Goal: Information Seeking & Learning: Learn about a topic

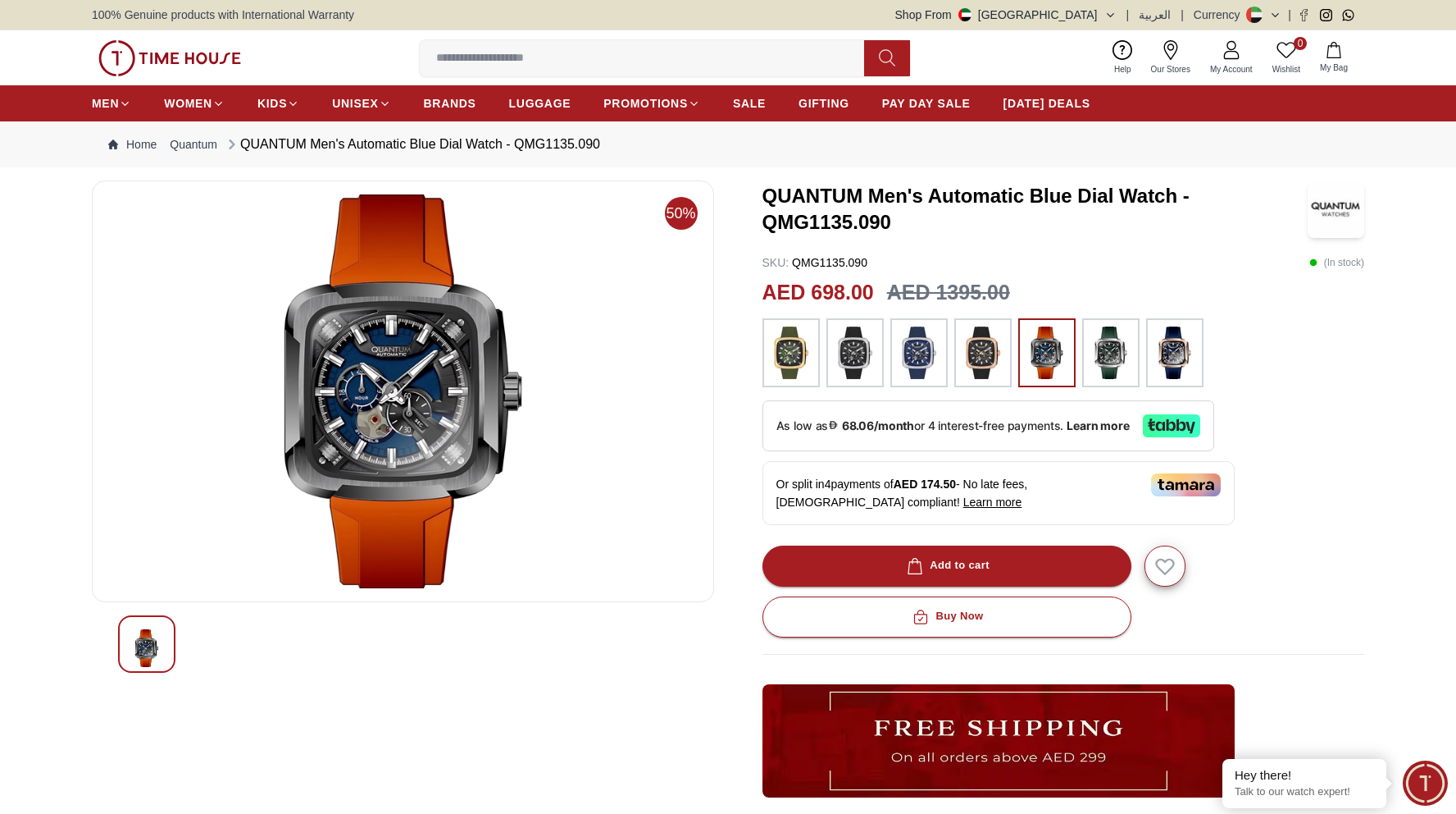
click at [788, 362] on img at bounding box center [792, 353] width 41 height 53
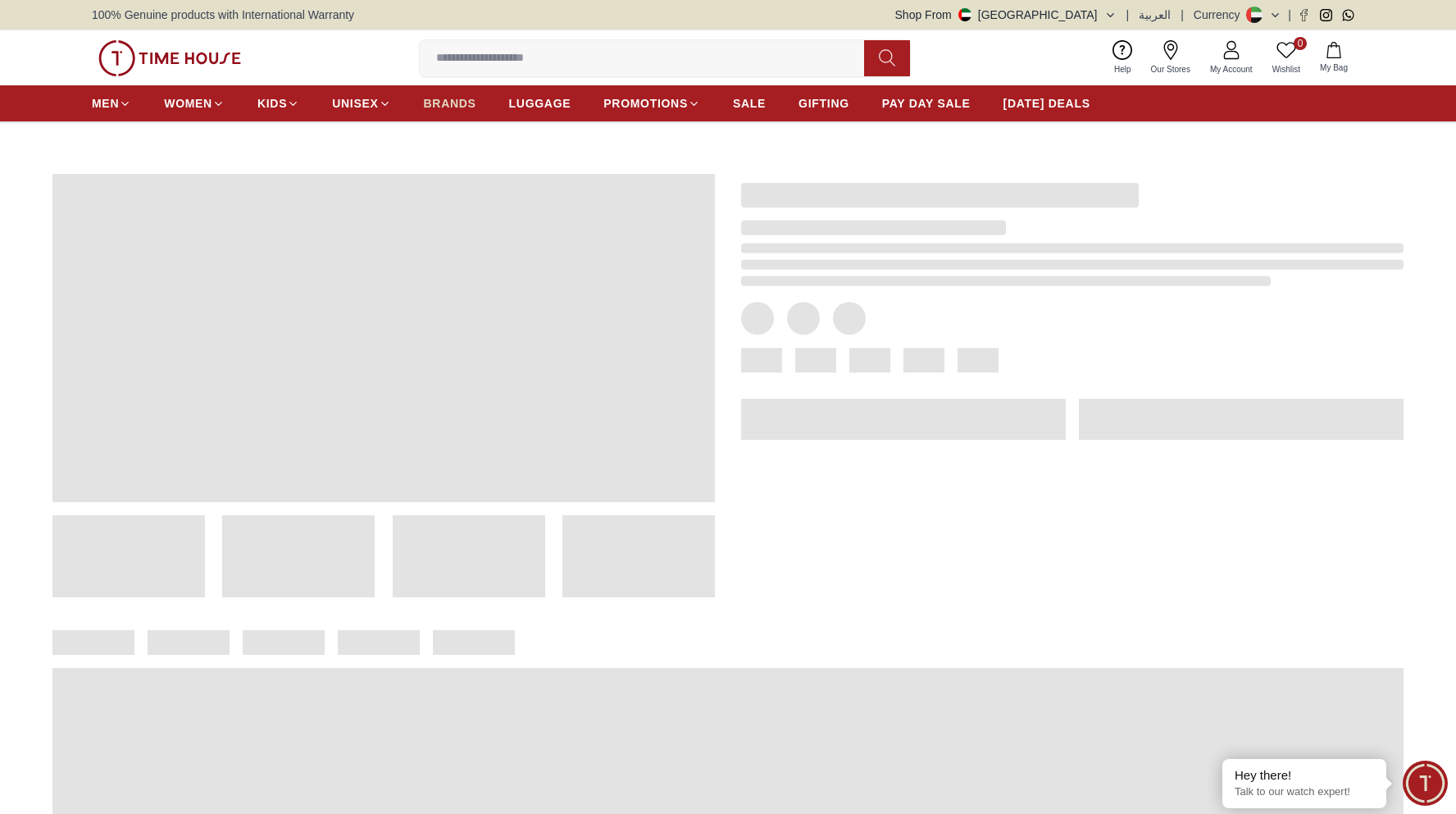
click at [456, 92] on link "BRANDS" at bounding box center [451, 103] width 53 height 30
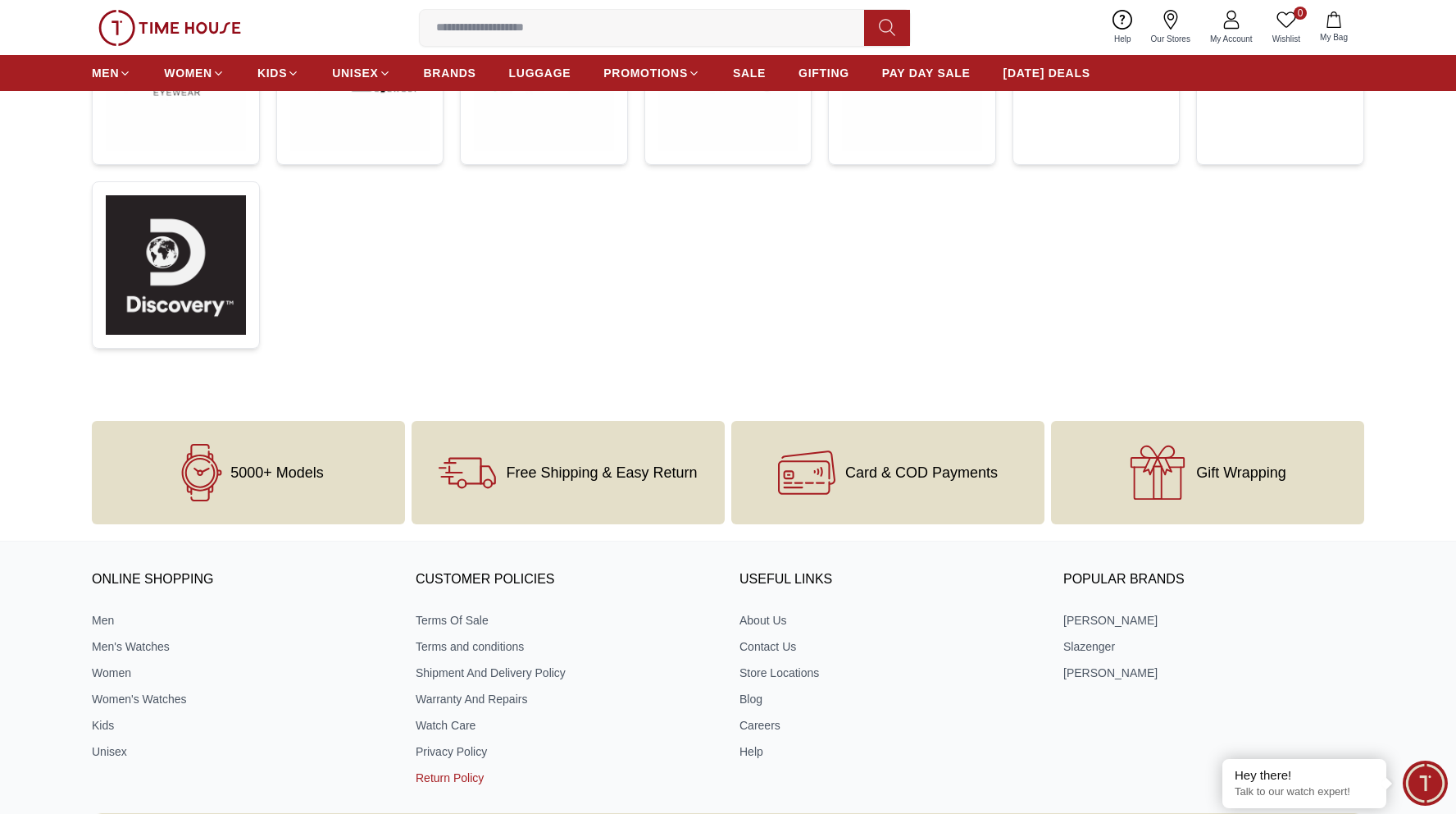
scroll to position [568, 0]
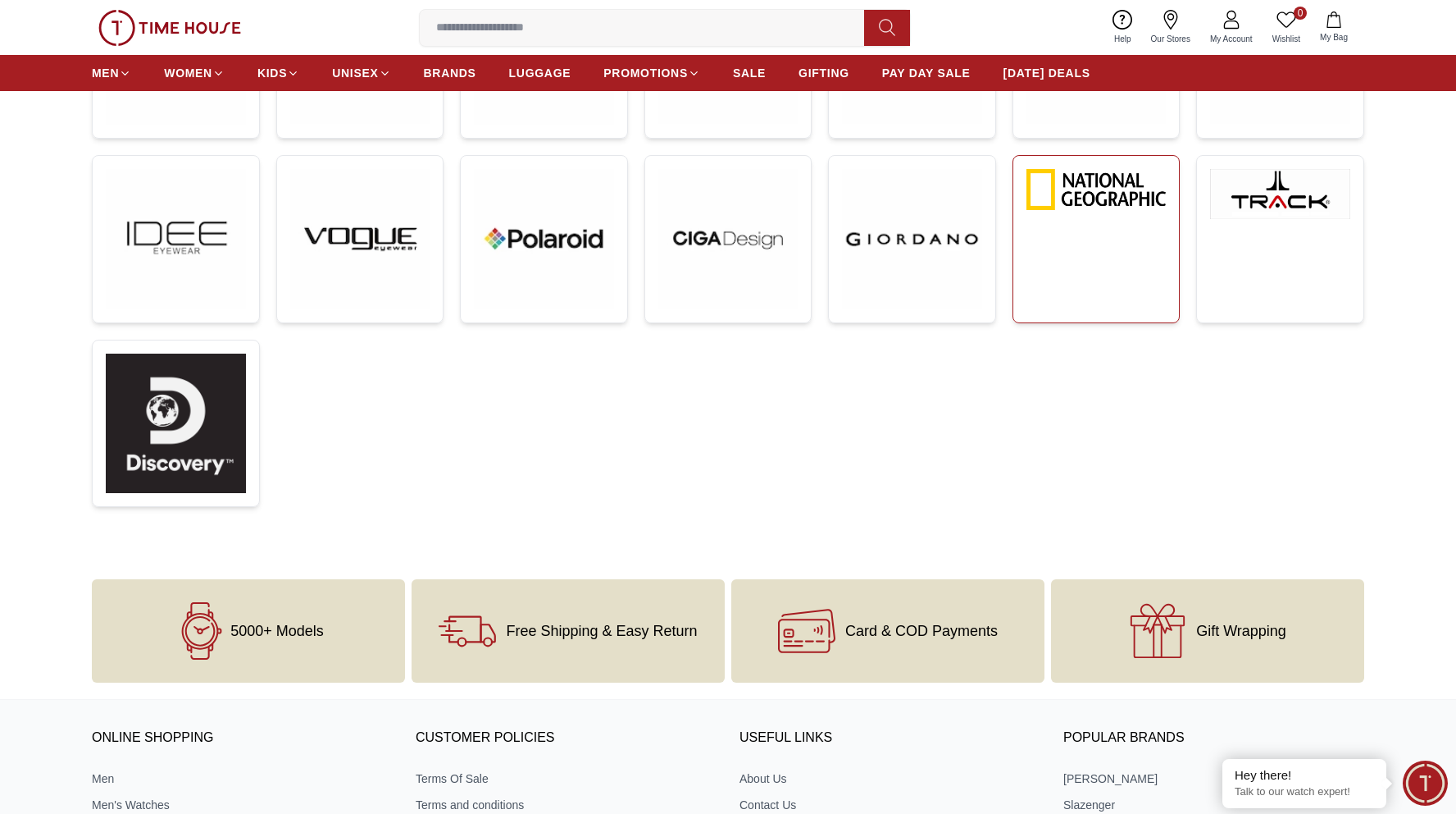
click at [1141, 230] on link at bounding box center [1097, 239] width 168 height 168
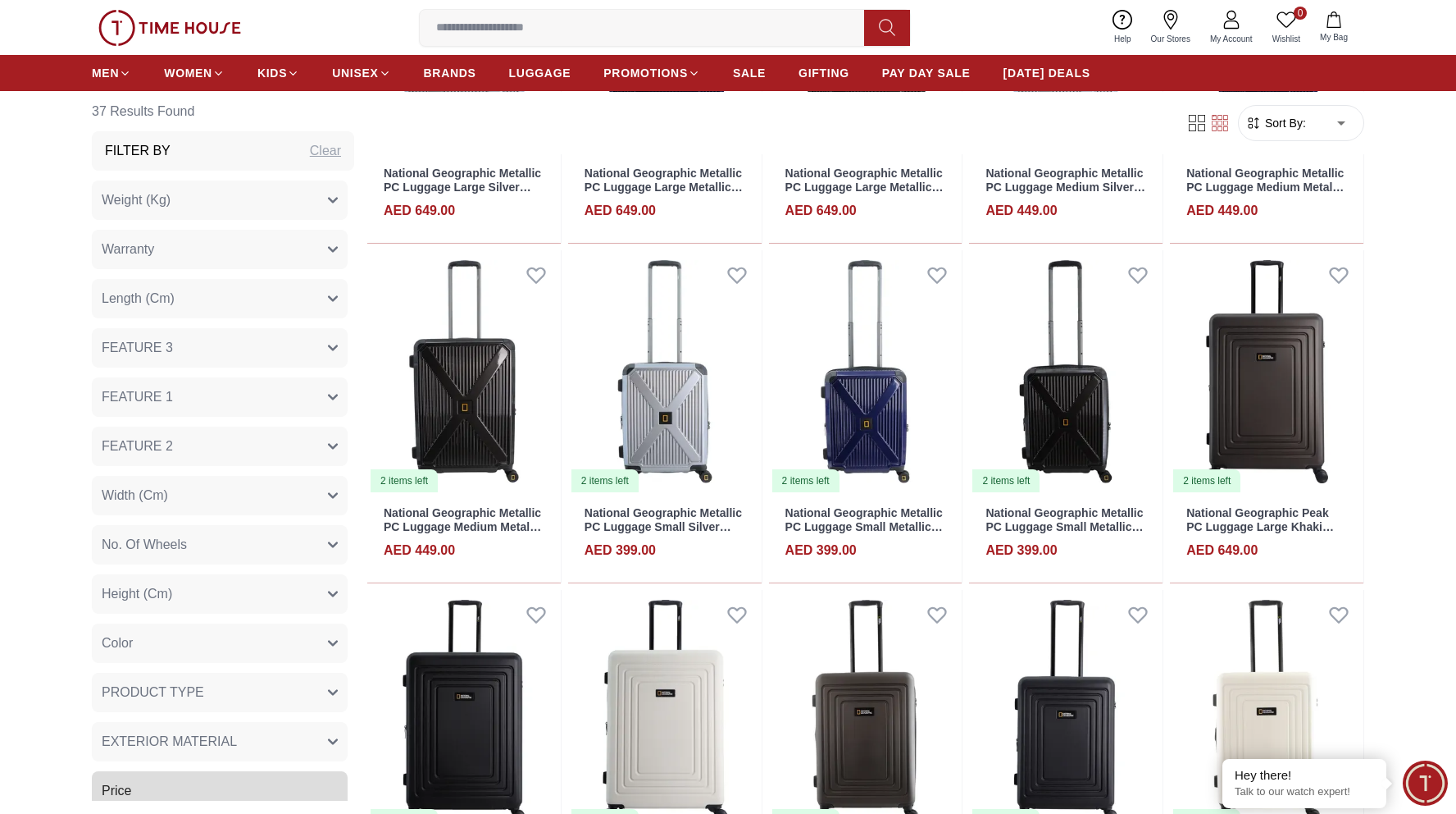
scroll to position [1408, 0]
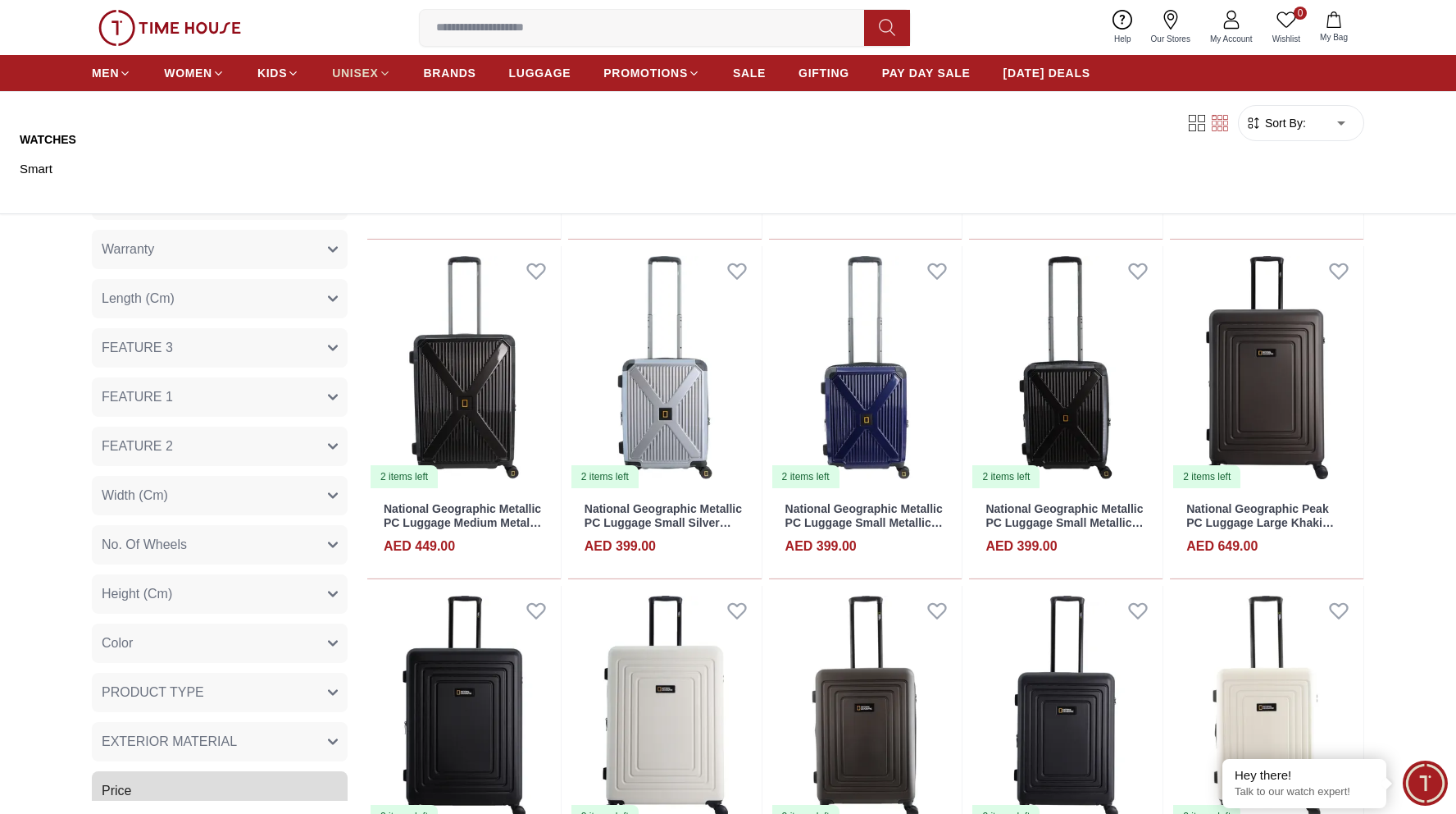
click at [338, 63] on link "UNISEX" at bounding box center [361, 73] width 59 height 30
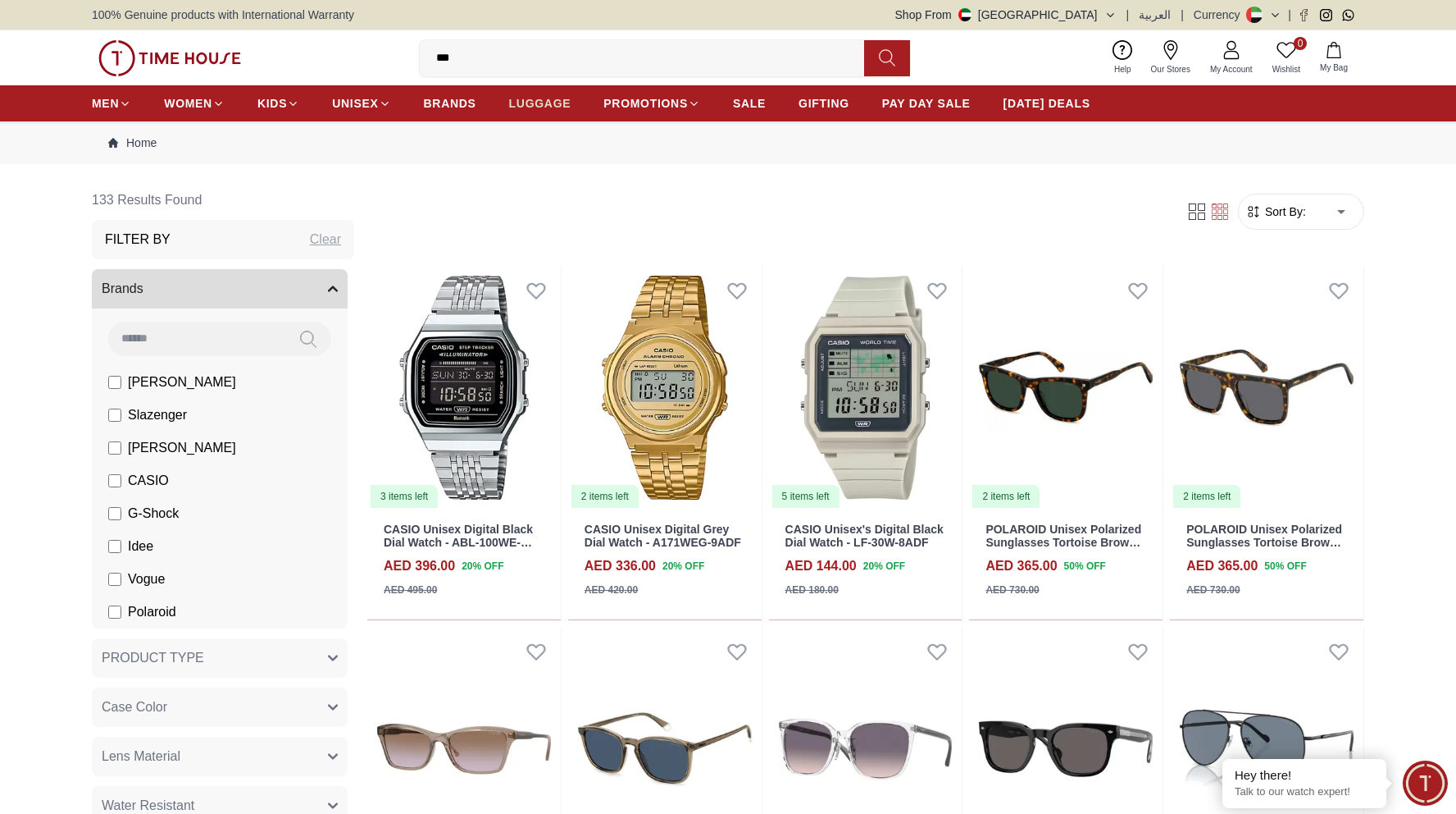
click at [532, 96] on span "LUGGAGE" at bounding box center [541, 103] width 63 height 17
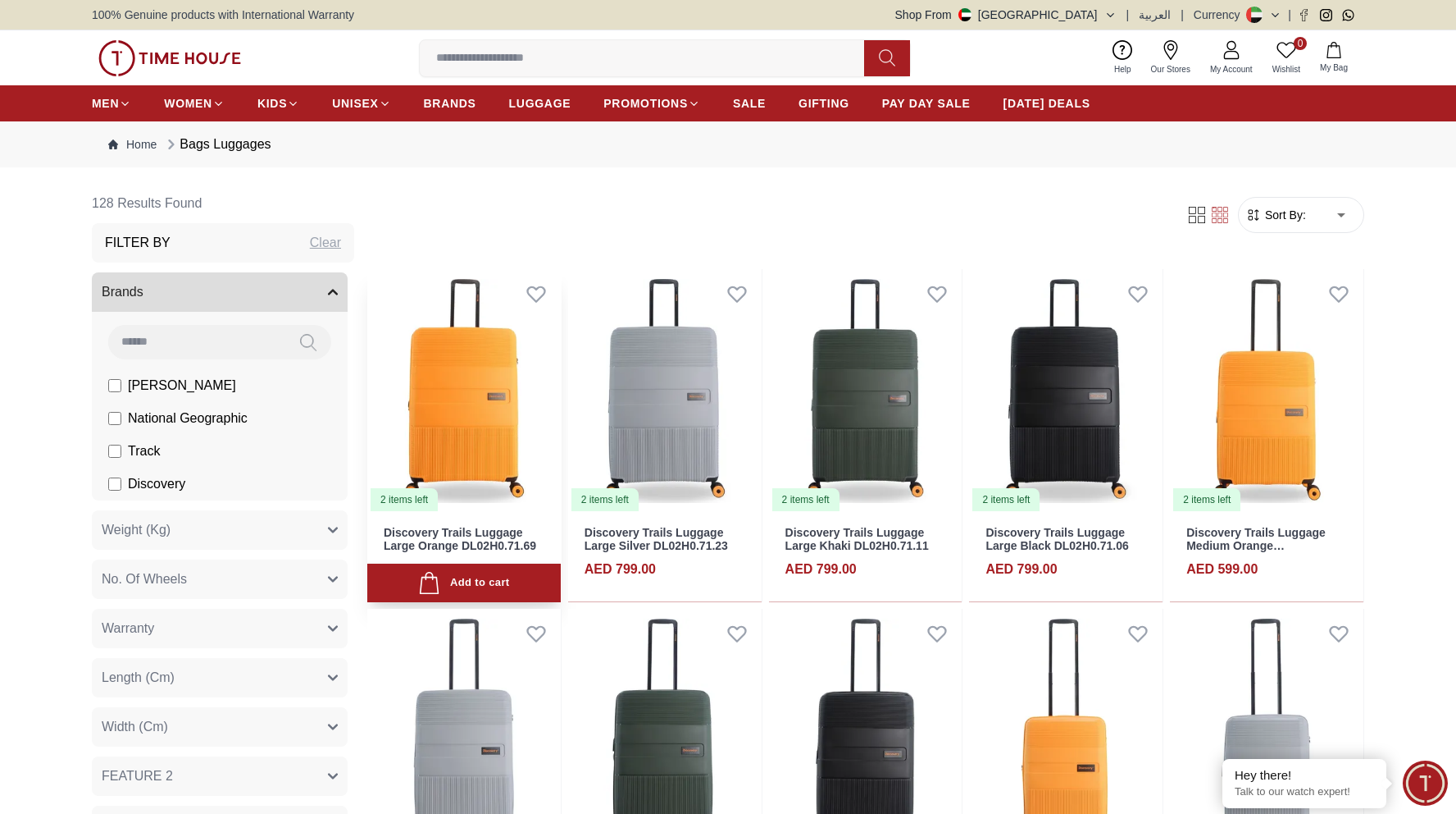
click at [443, 397] on img at bounding box center [464, 390] width 193 height 244
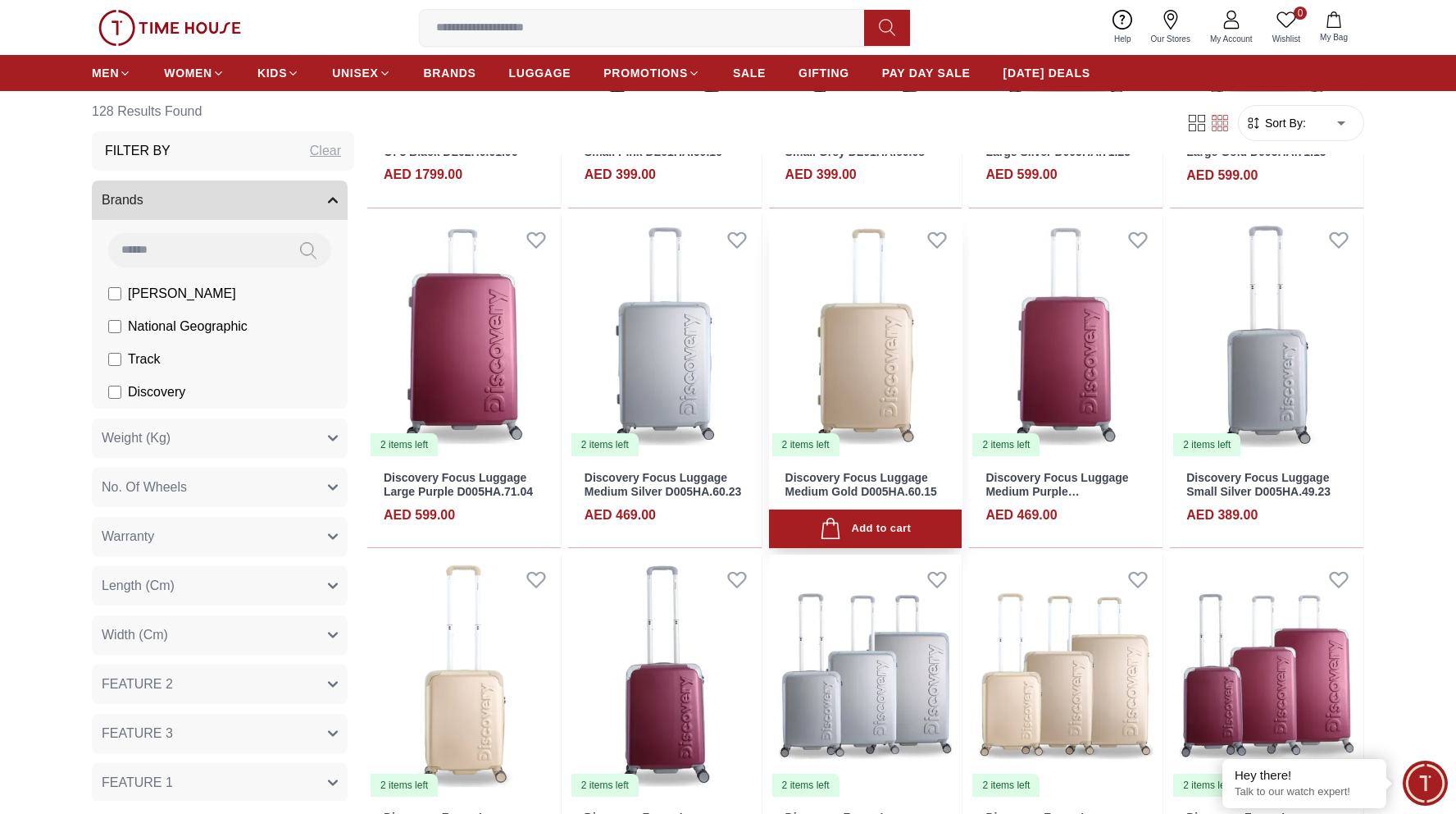
scroll to position [1416, 0]
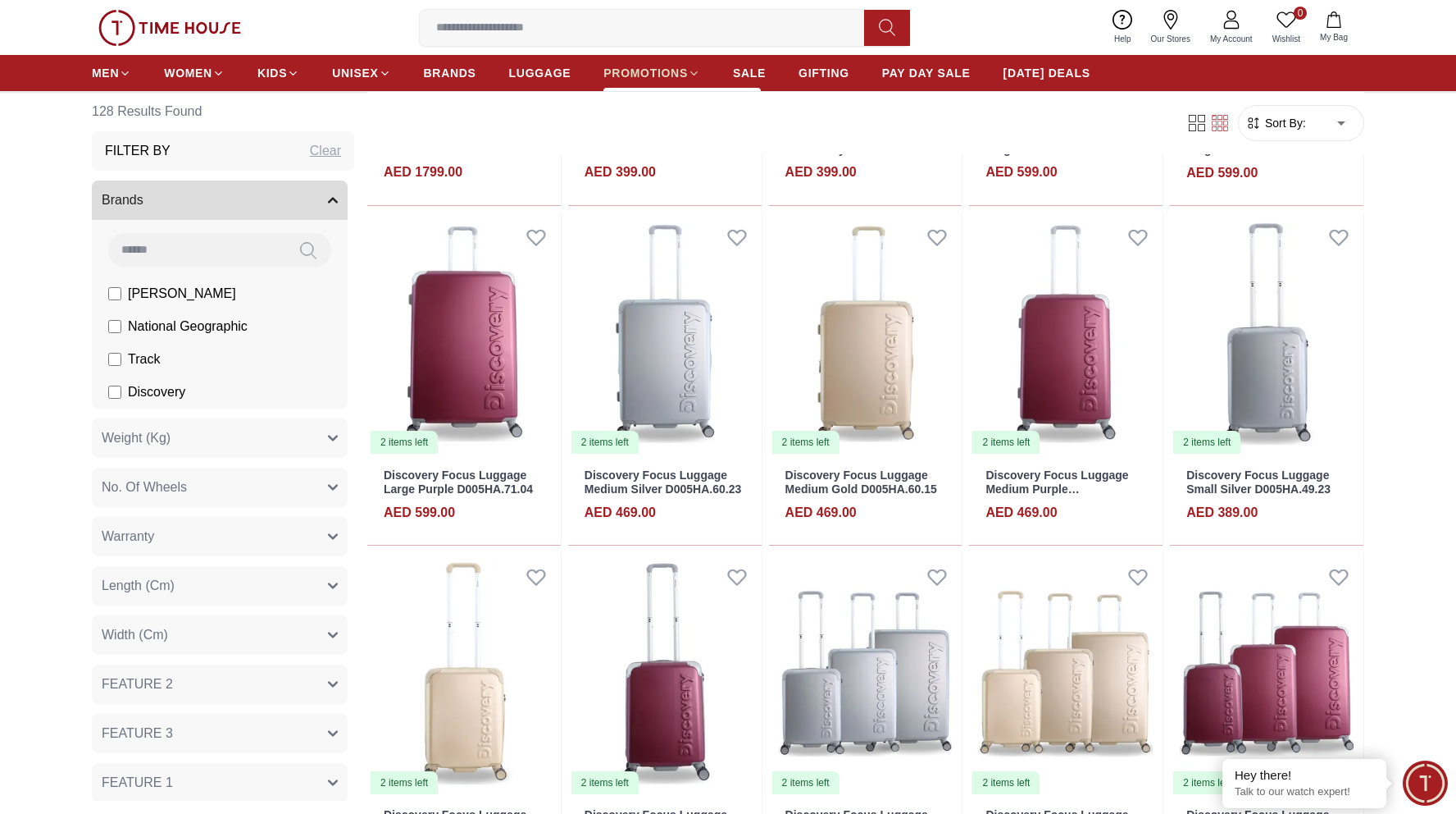
click at [650, 72] on span "PROMOTIONS" at bounding box center [645, 73] width 84 height 17
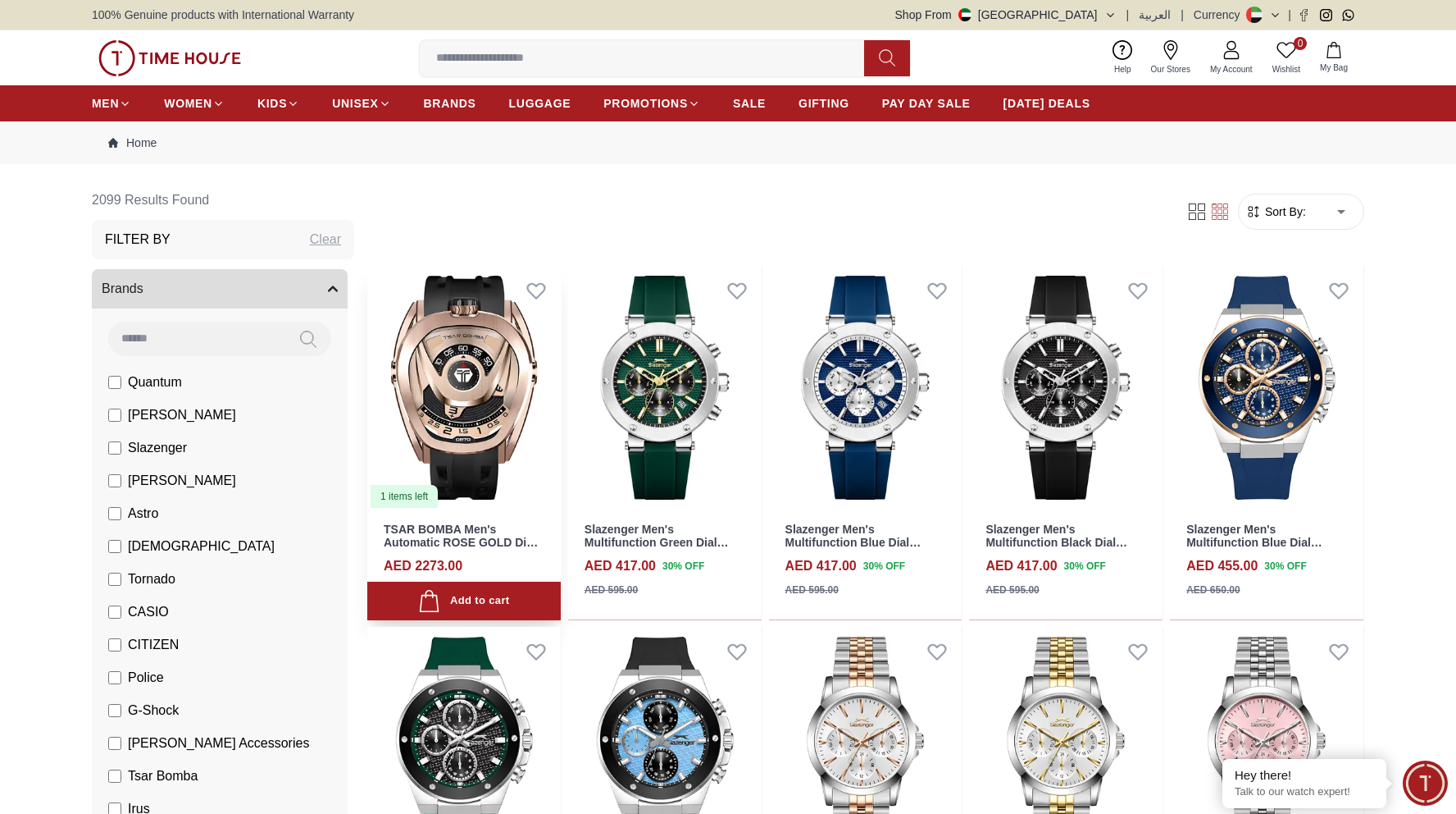
click at [480, 323] on img at bounding box center [464, 387] width 193 height 244
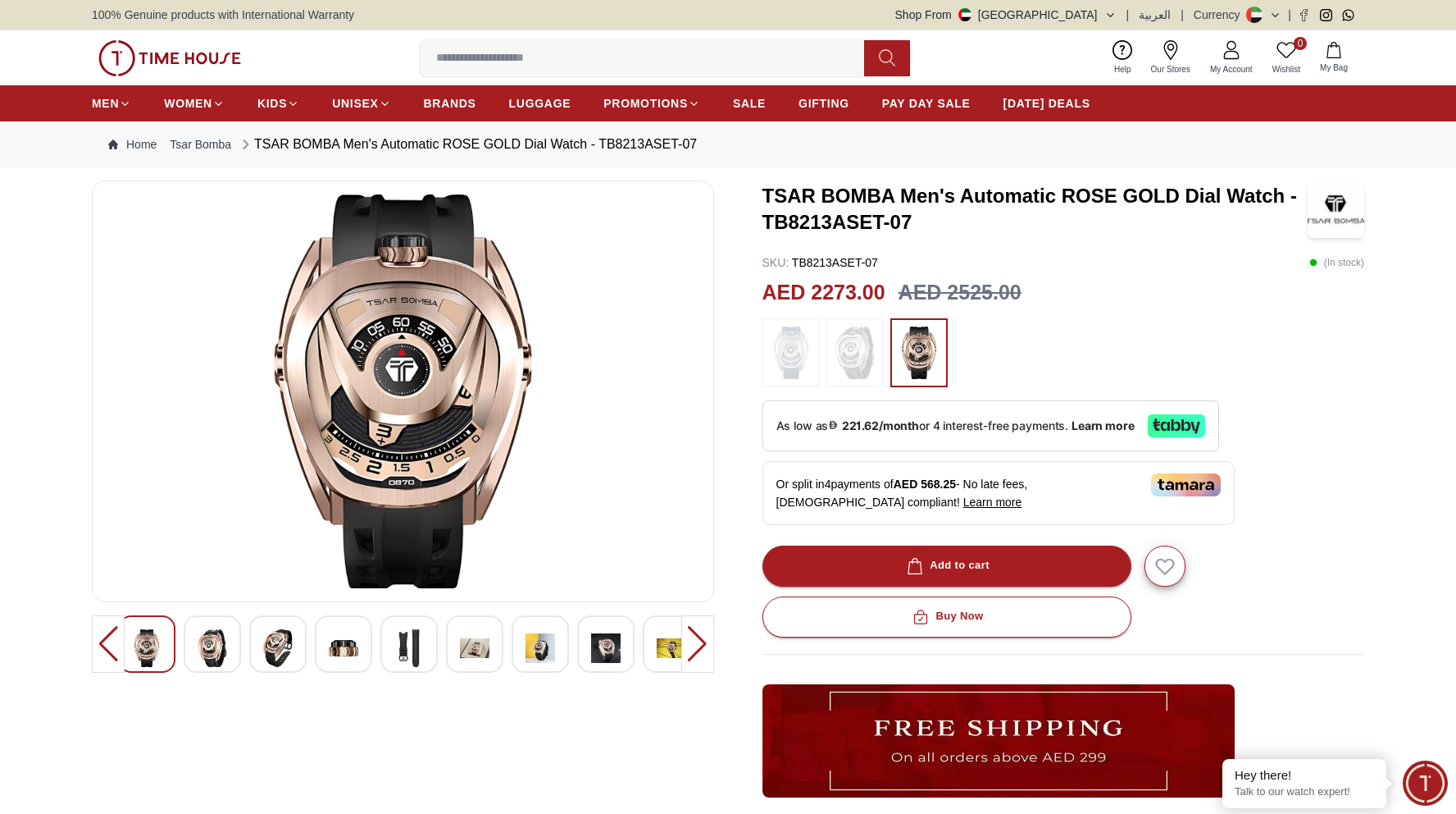
click at [792, 348] on img at bounding box center [792, 353] width 41 height 53
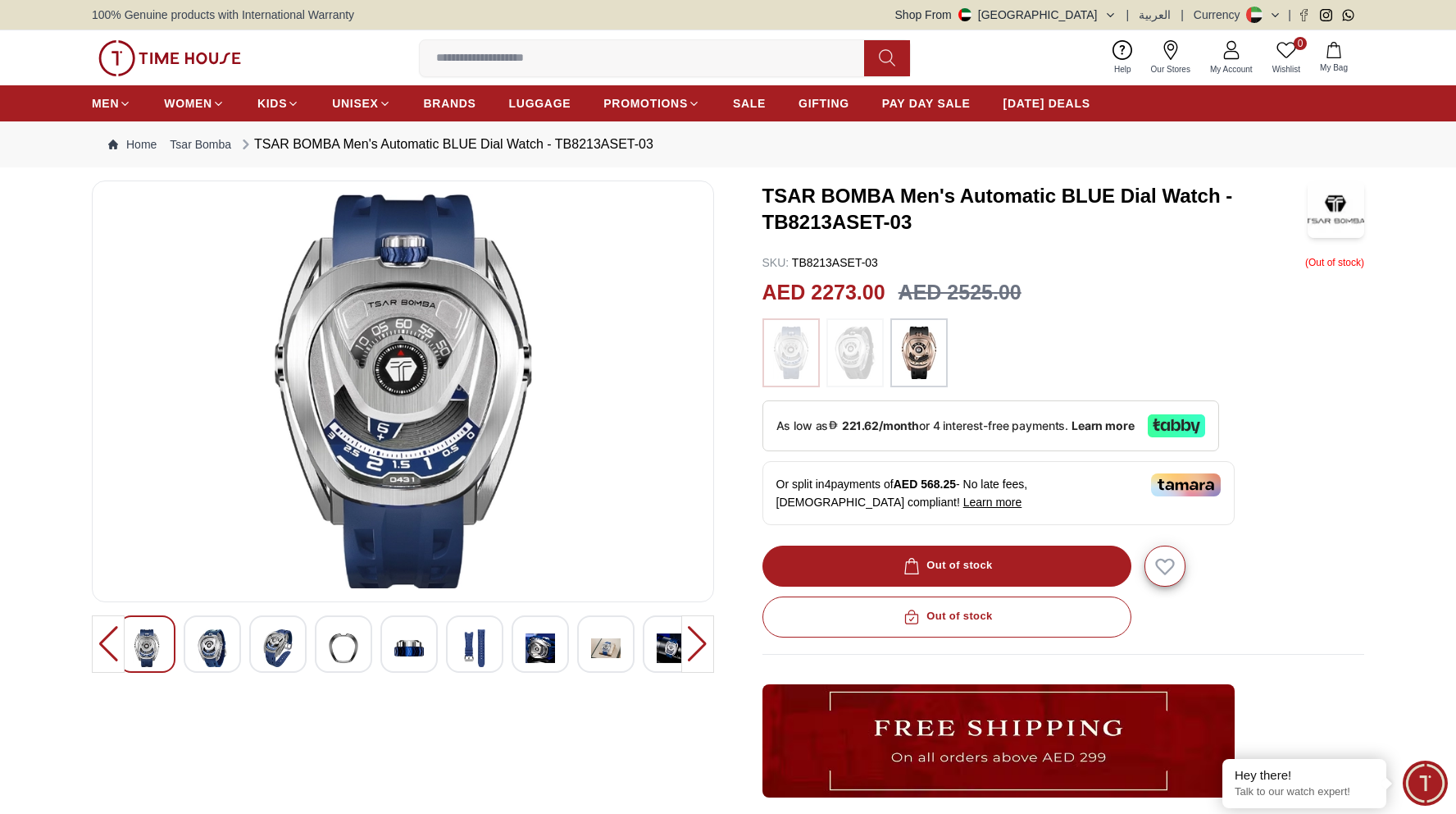
click at [846, 346] on img at bounding box center [855, 353] width 41 height 53
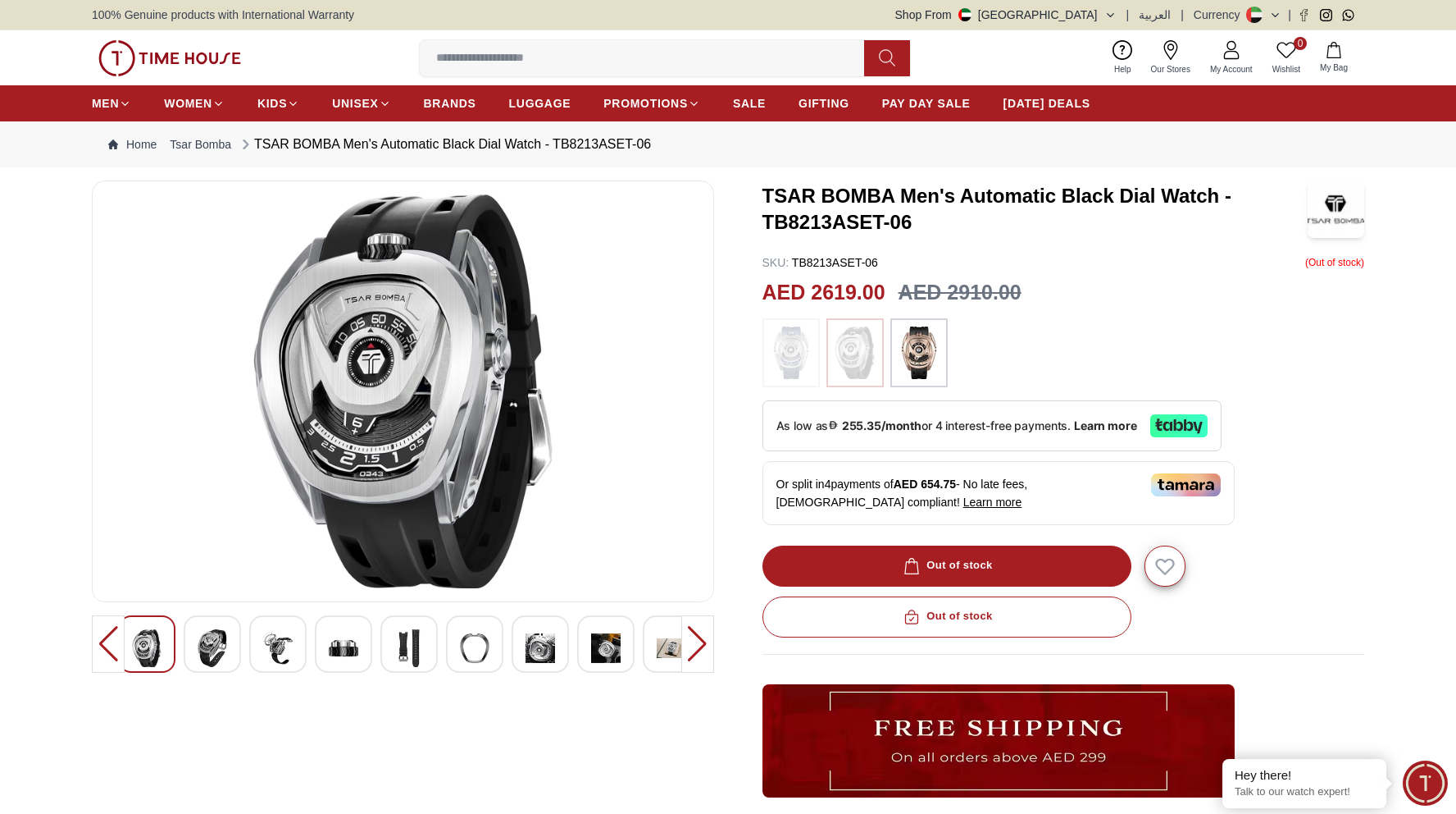
click at [163, 50] on img at bounding box center [169, 59] width 143 height 36
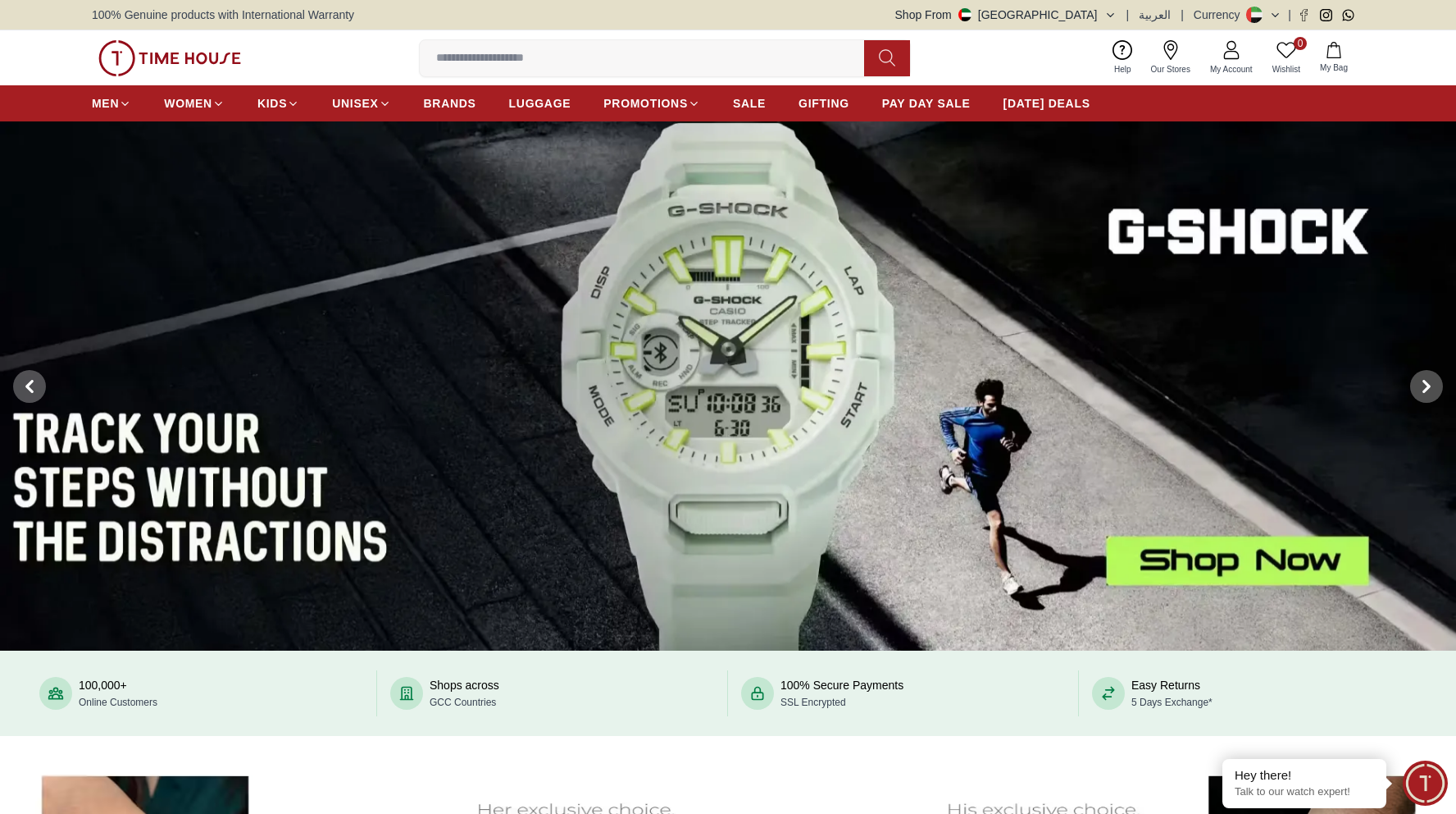
click at [749, 367] on img at bounding box center [728, 386] width 1456 height 530
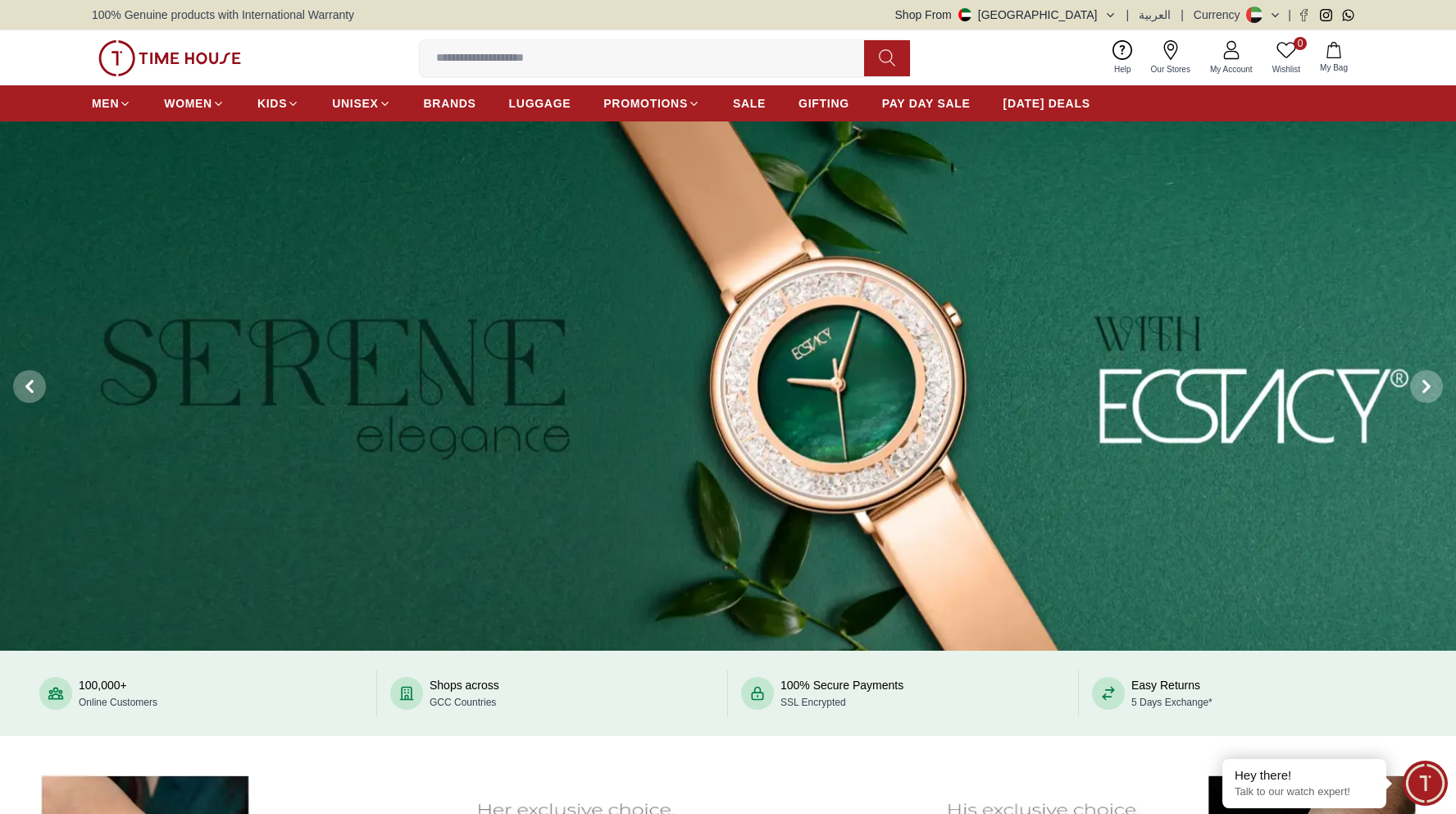
click at [201, 342] on img at bounding box center [728, 386] width 1456 height 530
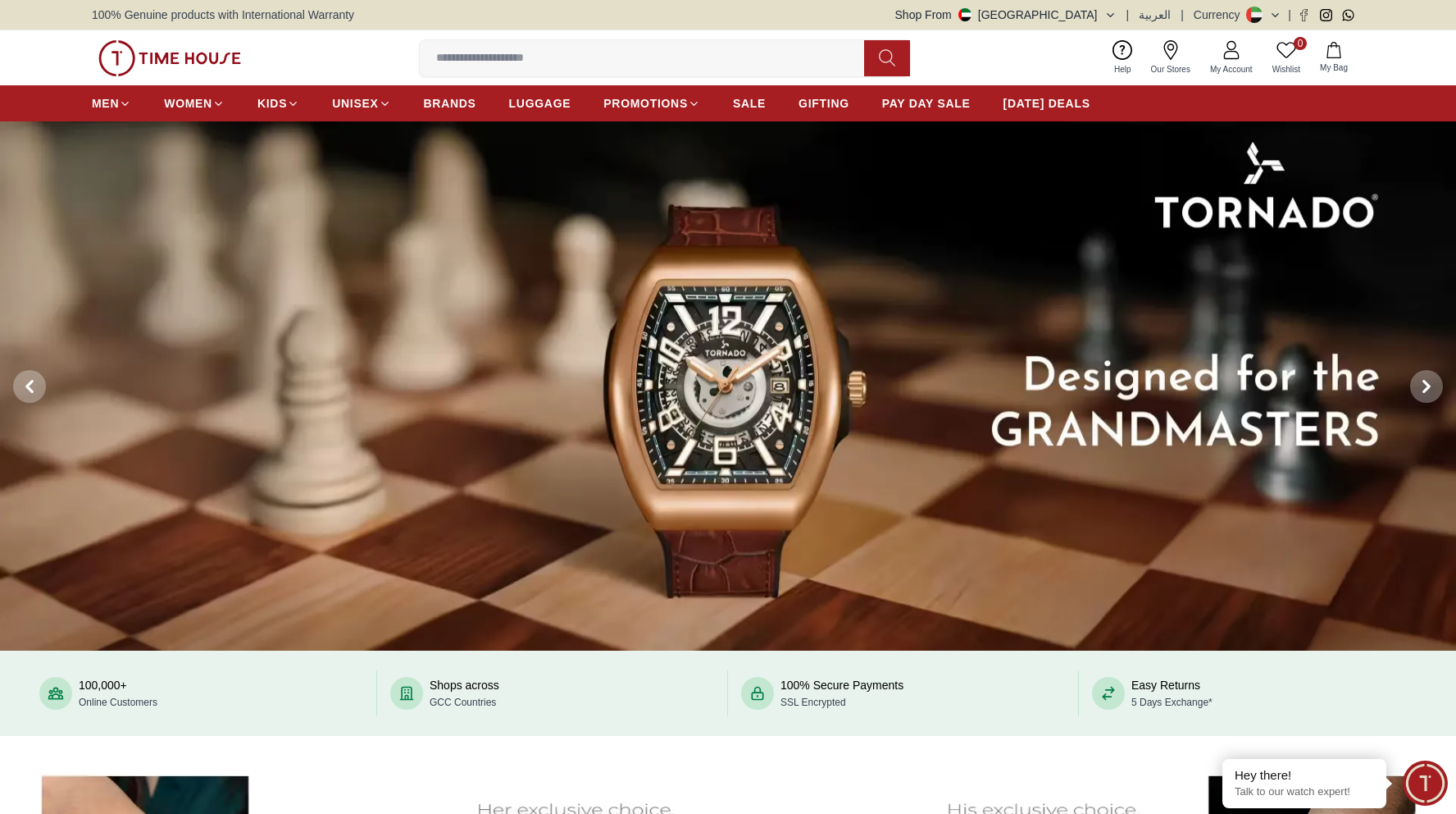
click at [728, 317] on img at bounding box center [728, 386] width 1456 height 530
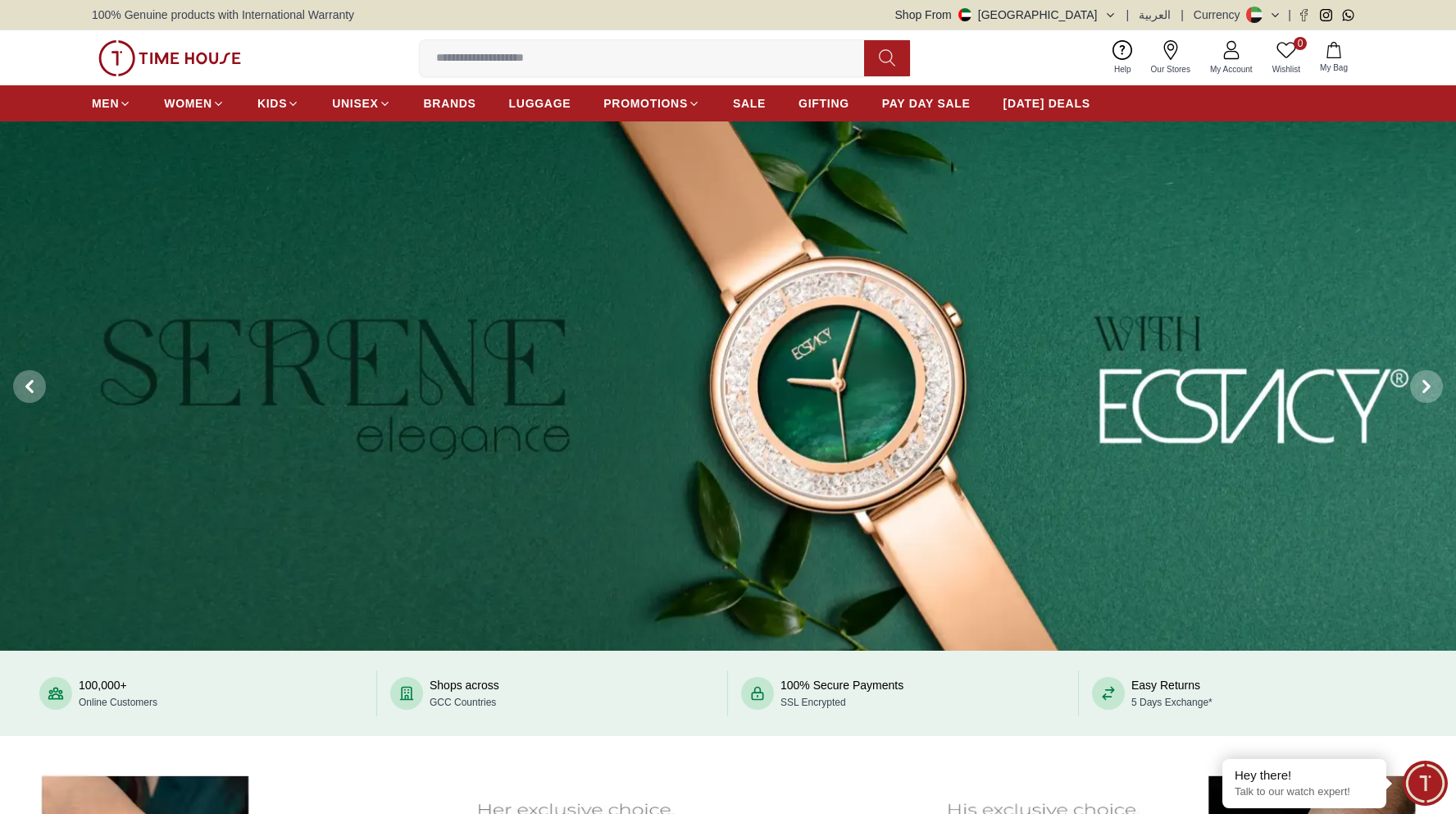
click at [156, 321] on img at bounding box center [728, 386] width 1456 height 530
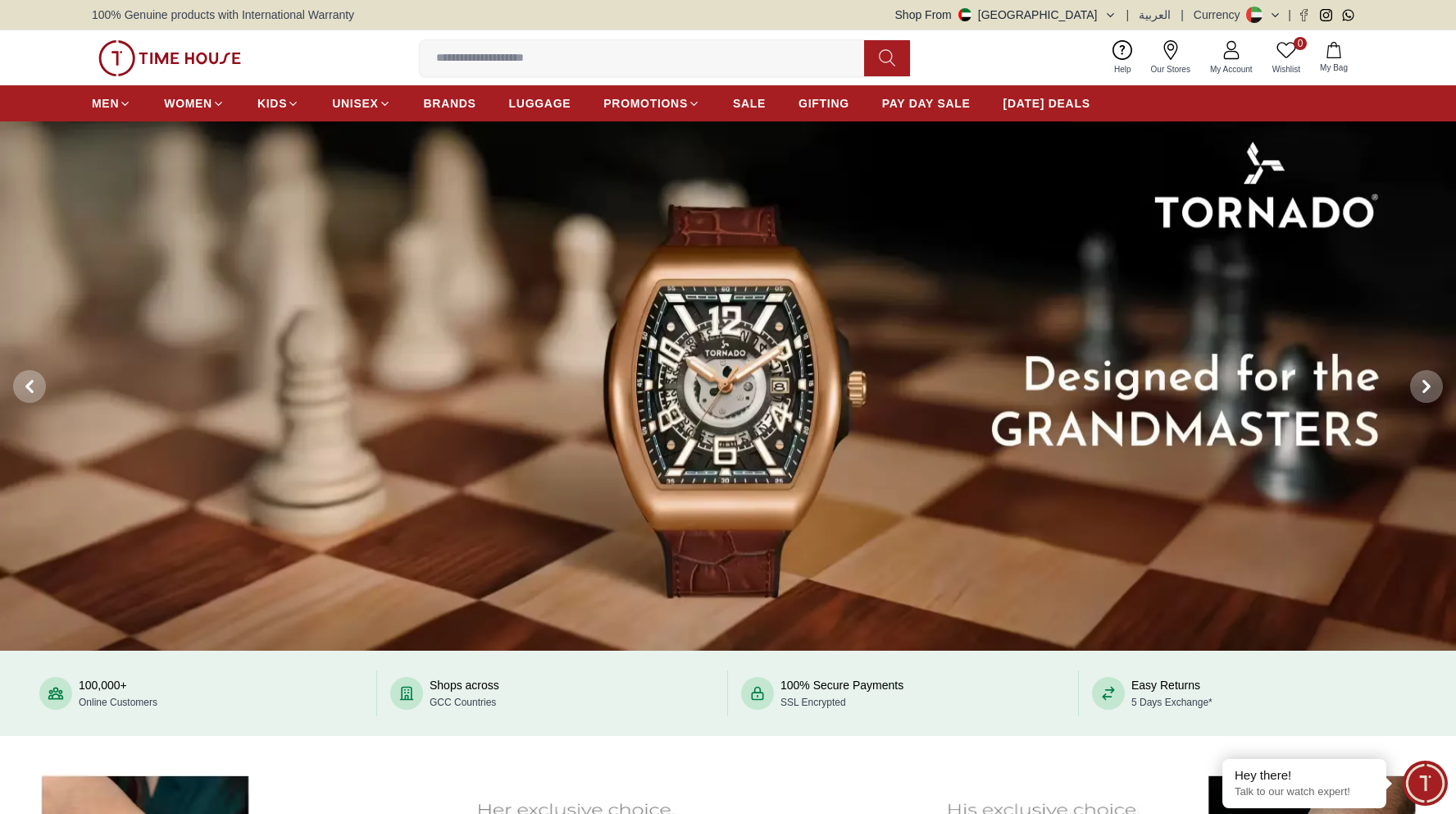
click at [87, 311] on img at bounding box center [728, 386] width 1456 height 530
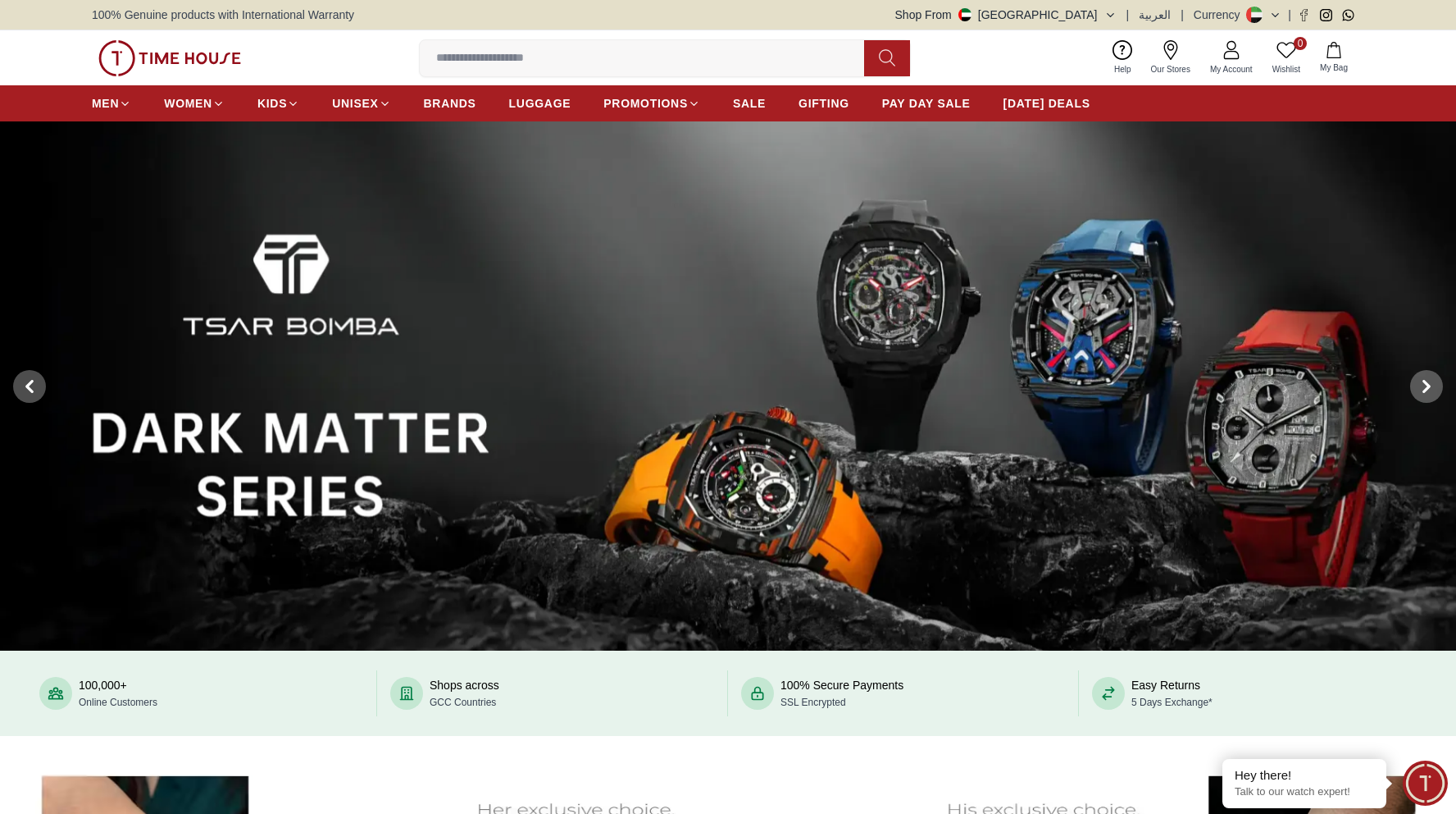
click at [84, 292] on img at bounding box center [728, 386] width 1456 height 530
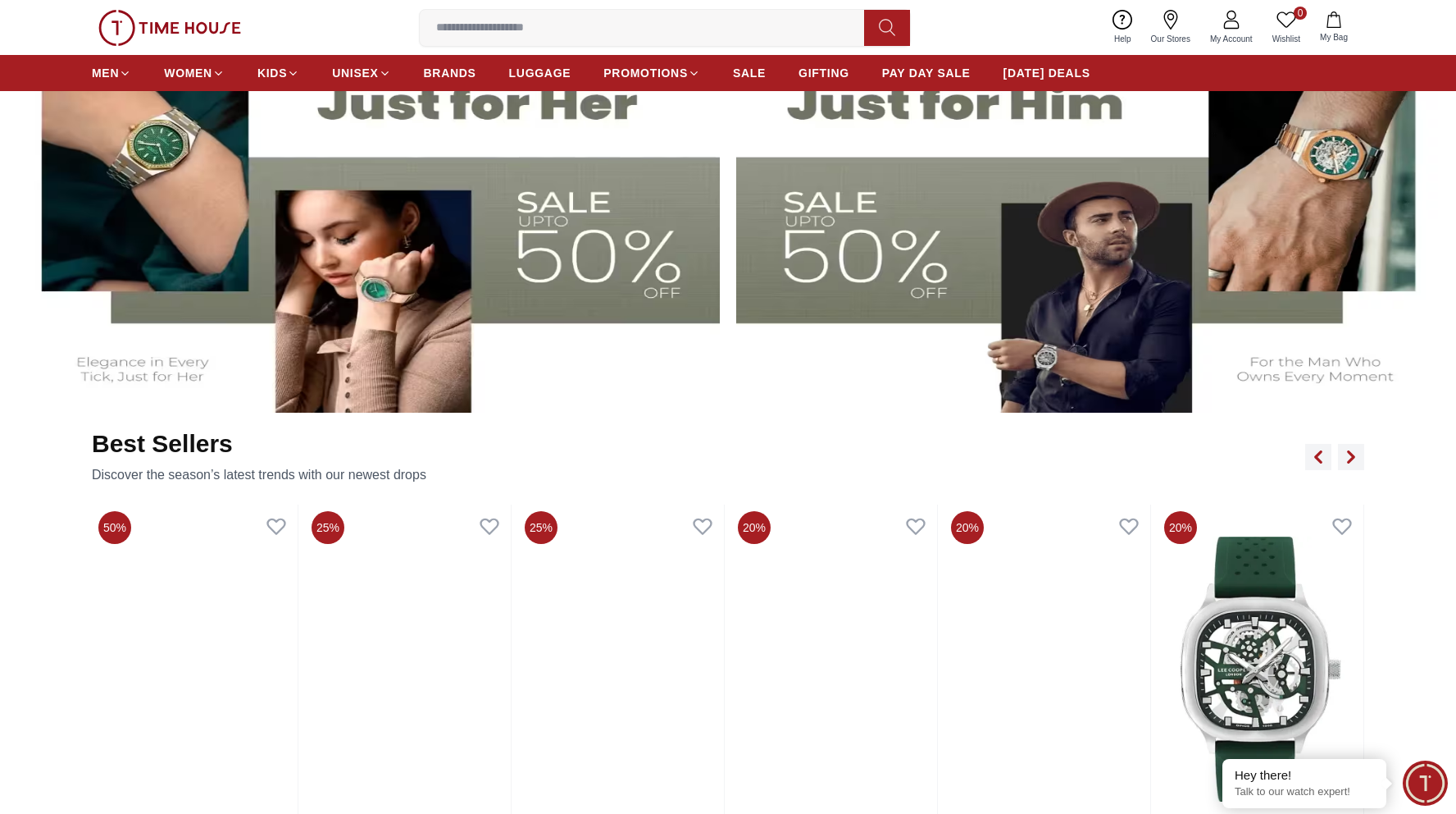
scroll to position [733, 0]
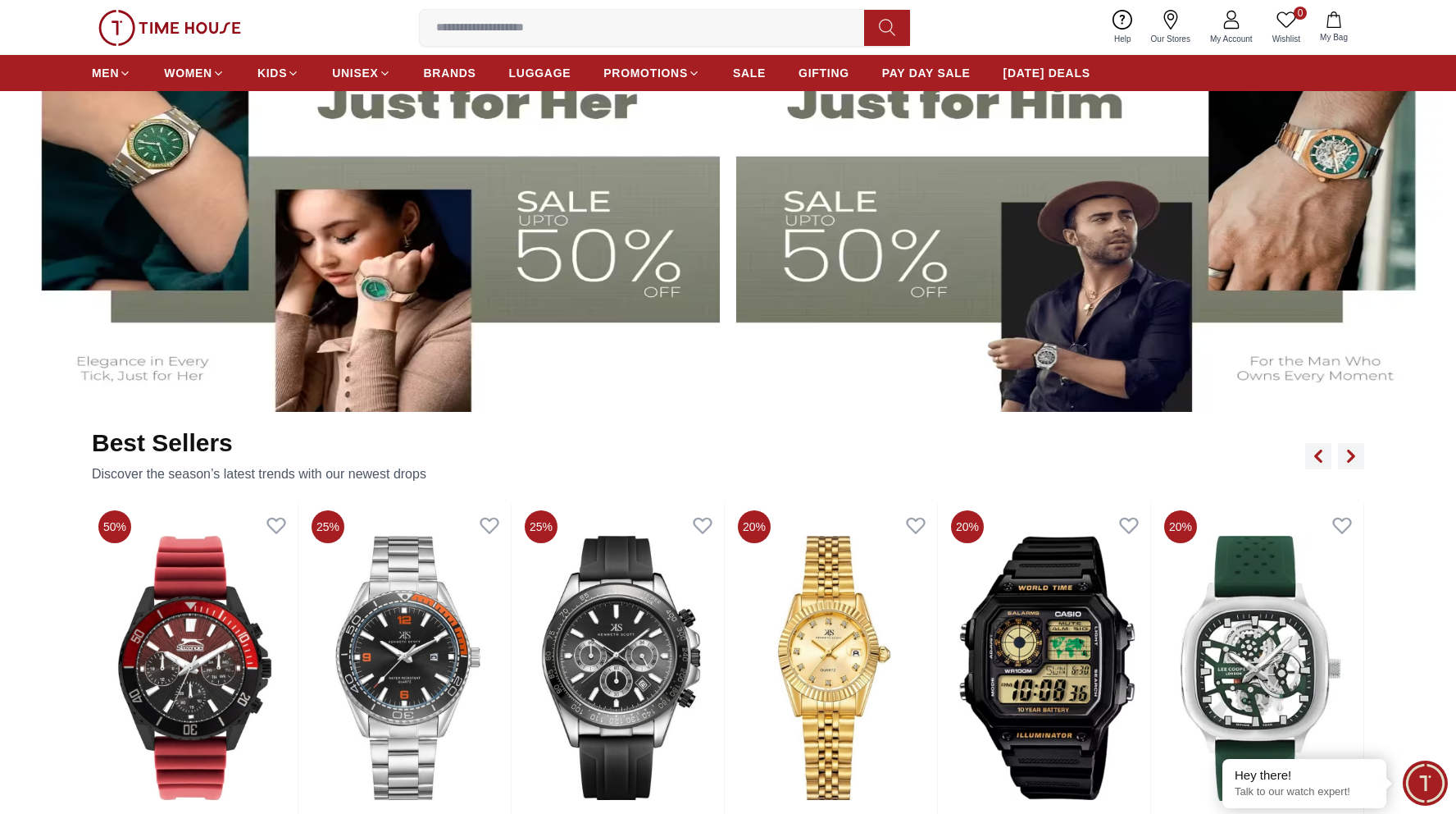
click at [549, 191] on img at bounding box center [366, 215] width 707 height 393
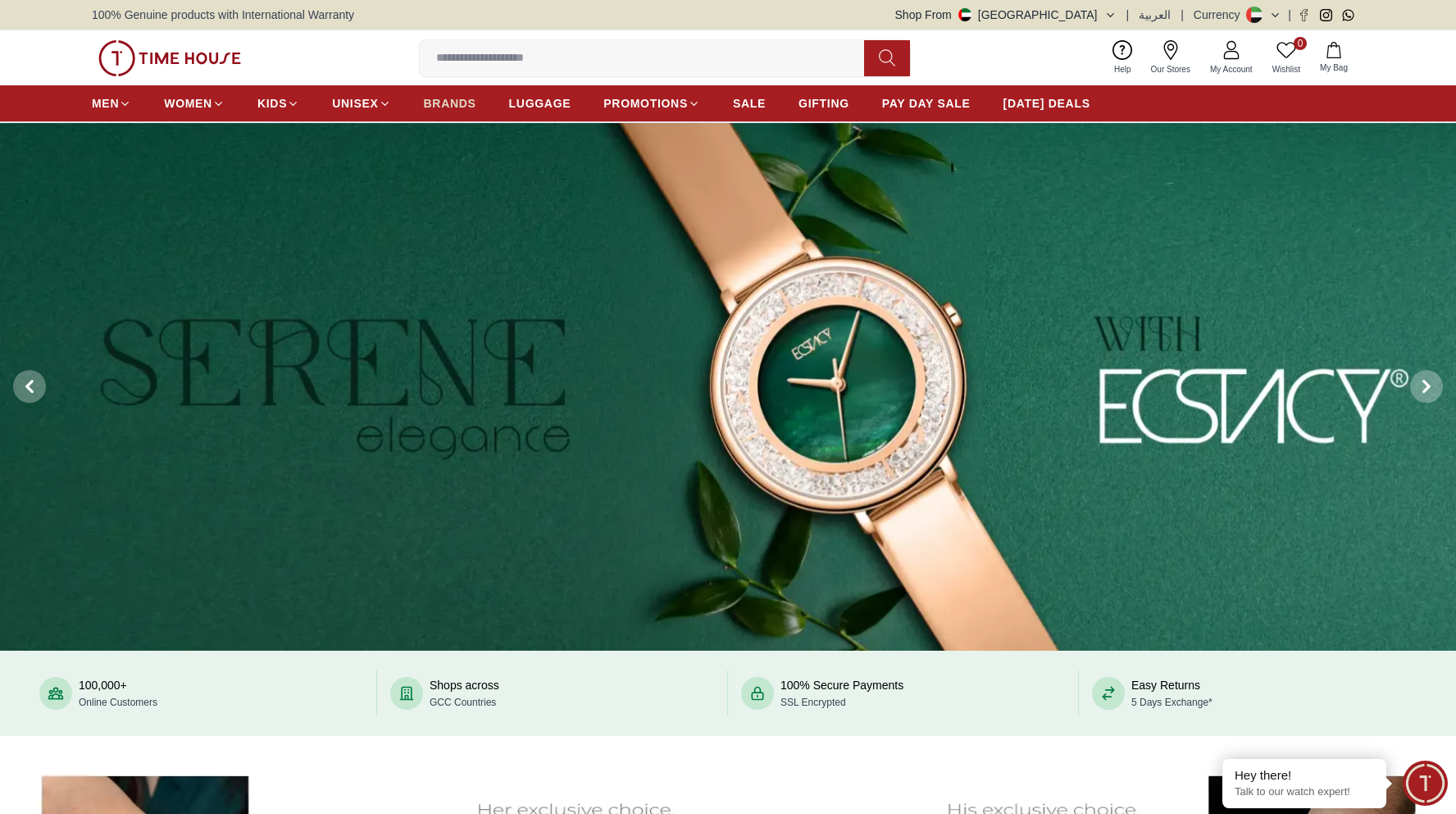
click at [460, 106] on span "BRANDS" at bounding box center [451, 103] width 53 height 17
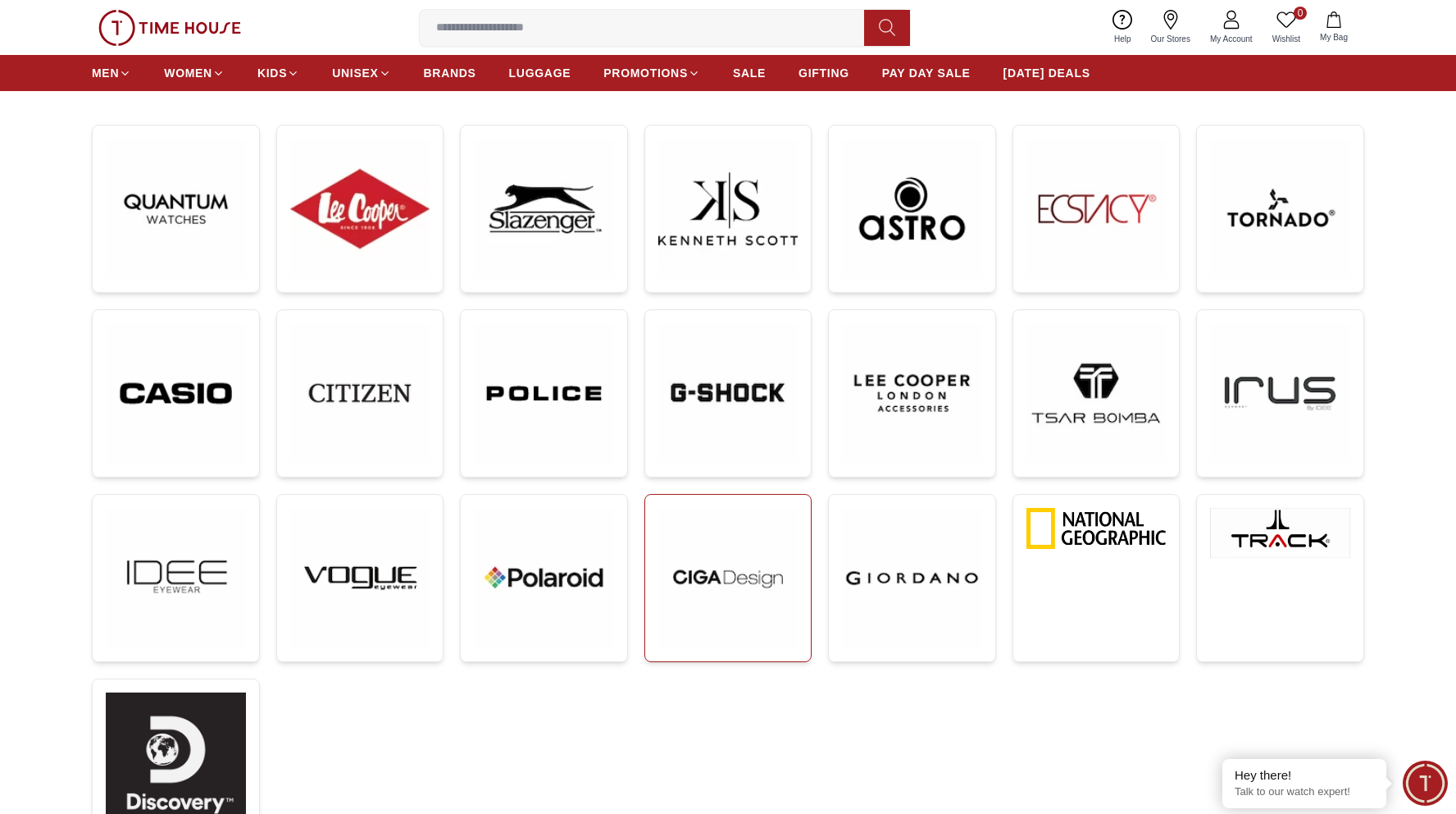
scroll to position [224, 0]
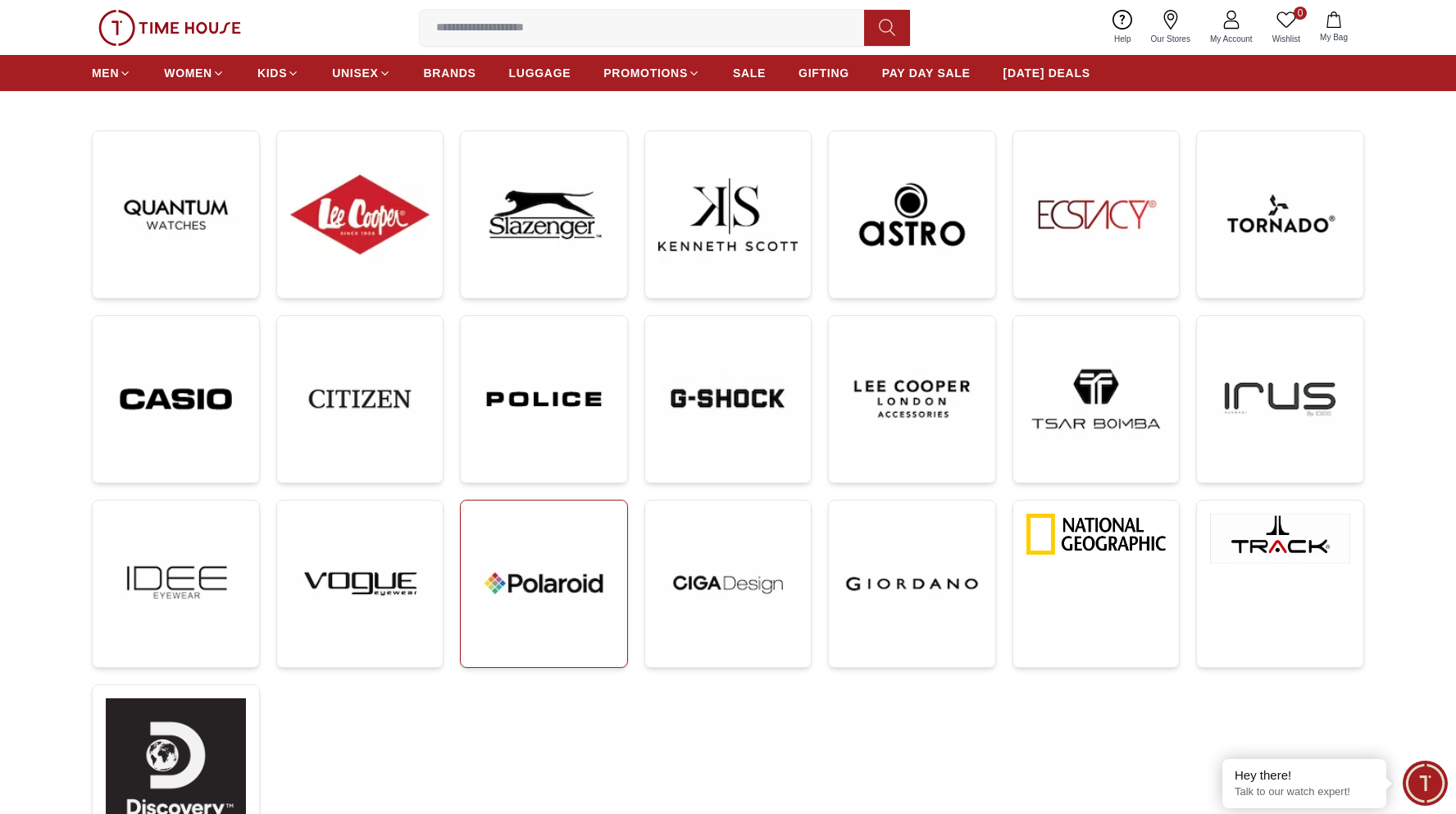
click at [556, 570] on img at bounding box center [544, 584] width 140 height 140
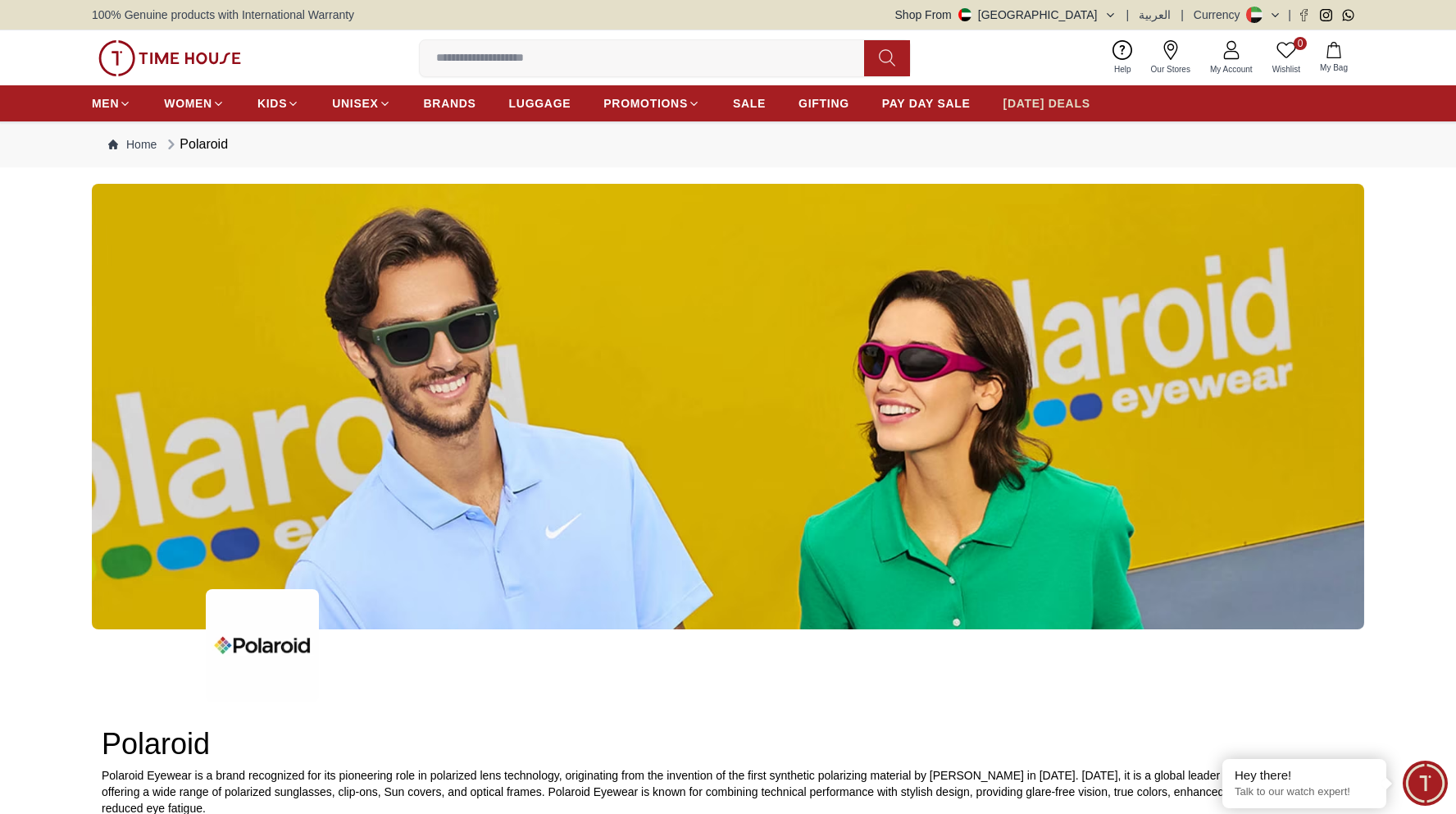
click at [1061, 102] on span "[DATE] DEALS" at bounding box center [1047, 103] width 87 height 17
click at [429, 113] on link "BRANDS" at bounding box center [451, 103] width 53 height 30
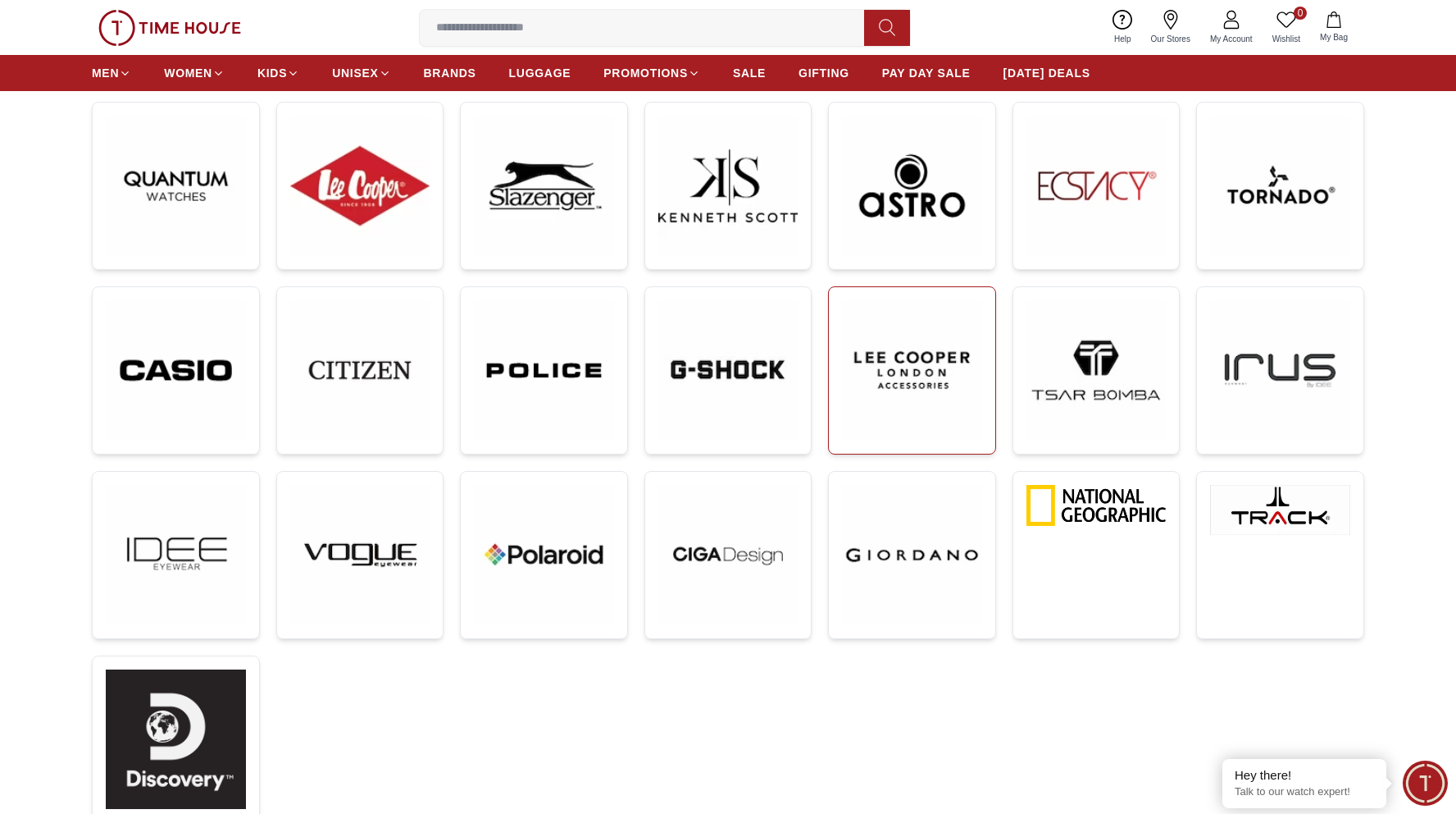
scroll to position [253, 0]
click at [1279, 510] on img at bounding box center [1280, 509] width 140 height 50
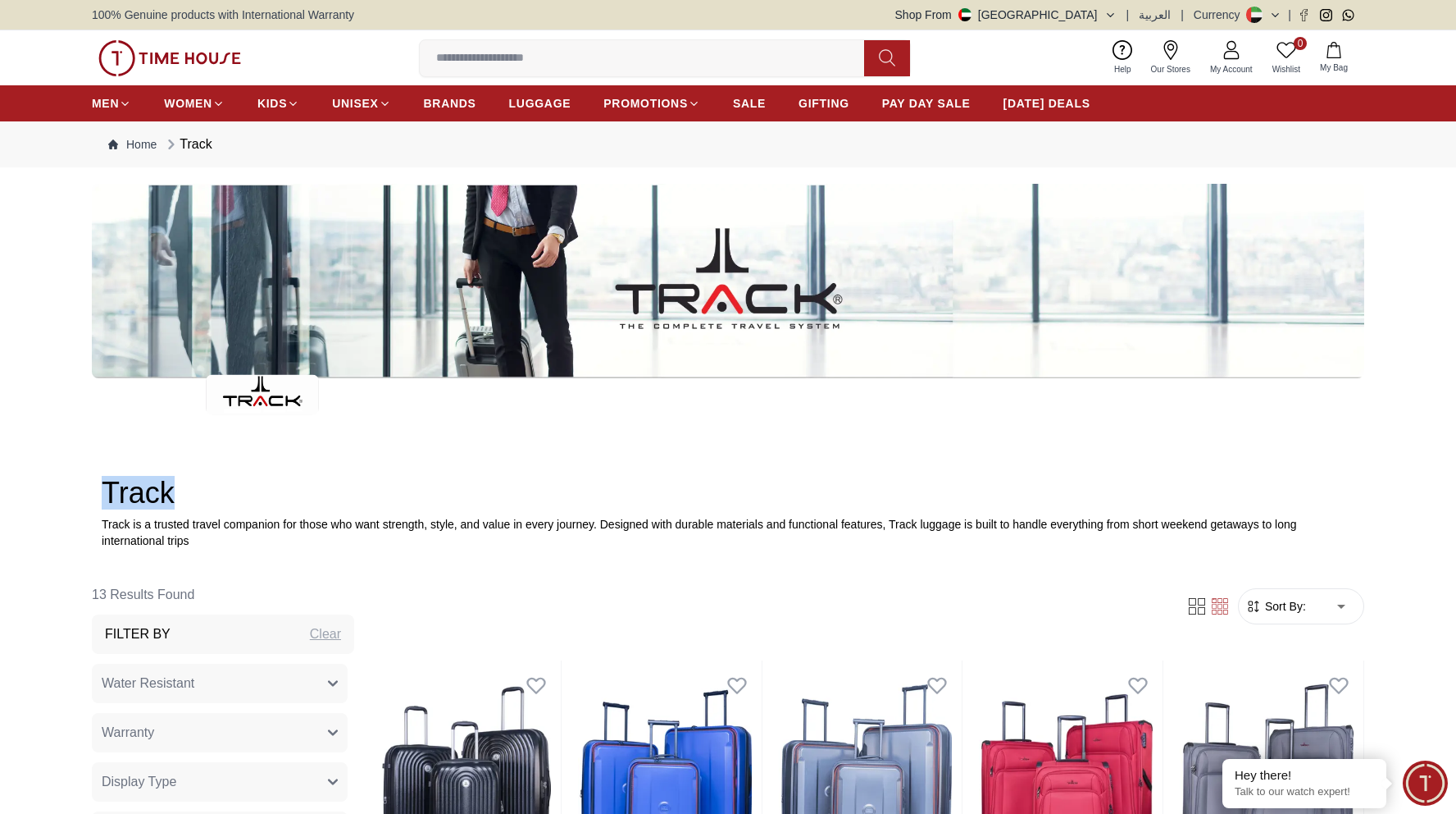
drag, startPoint x: 169, startPoint y: 492, endPoint x: 32, endPoint y: 485, distance: 137.2
click at [32, 485] on div "Track Track is a trusted travel companion for those who want strength, style, a…" at bounding box center [728, 471] width 1456 height 154
copy h2 "Track"
click at [536, 454] on div "Track Track is a trusted travel companion for those who want strength, style, a…" at bounding box center [728, 471] width 1456 height 154
click at [886, 31] on div "0 Wishlist My Bag Help Our Stores My Account 0 Wishlist My Bag" at bounding box center [728, 58] width 1273 height 55
